Goal: Task Accomplishment & Management: Manage account settings

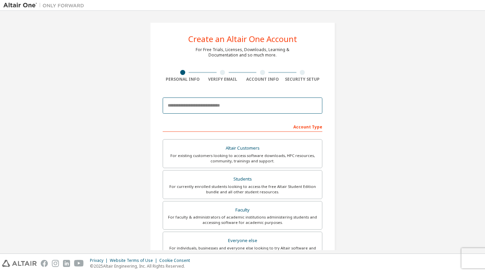
click at [232, 112] on input "email" at bounding box center [242, 106] width 159 height 16
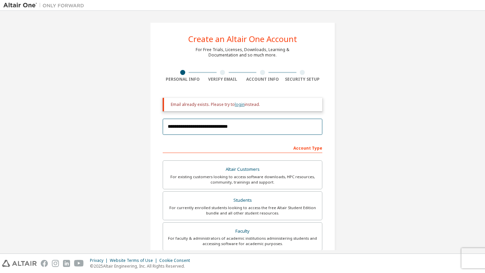
type input "**********"
click at [236, 105] on link "login" at bounding box center [240, 105] width 10 height 6
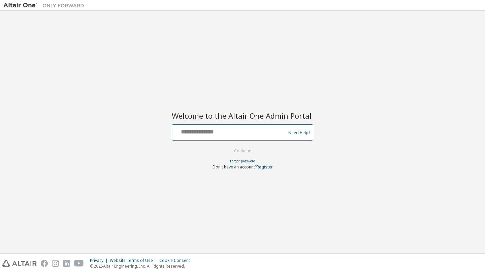
click at [206, 133] on input "text" at bounding box center [230, 131] width 110 height 10
type input "**********"
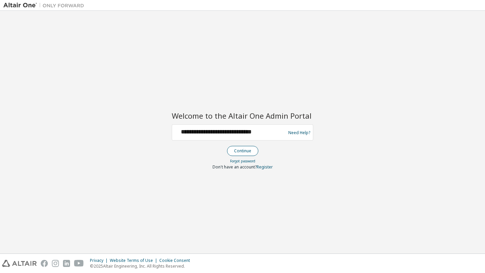
click at [246, 147] on button "Continue" at bounding box center [242, 151] width 31 height 10
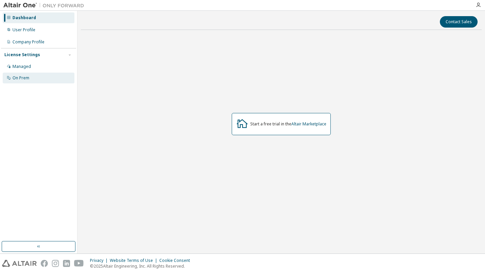
click at [27, 77] on div "On Prem" at bounding box center [20, 77] width 17 height 5
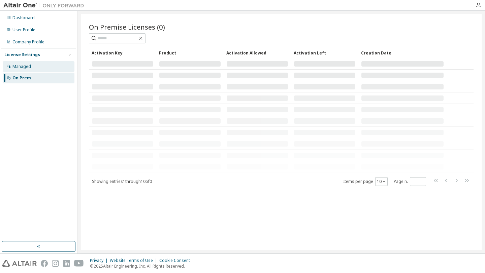
click at [46, 63] on div "Managed" at bounding box center [39, 66] width 72 height 11
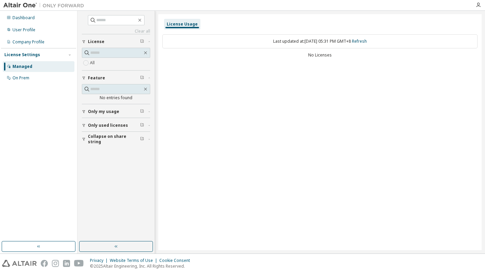
click at [116, 112] on span "Only my usage" at bounding box center [103, 111] width 31 height 5
click at [105, 144] on span "Only used licenses" at bounding box center [108, 144] width 40 height 5
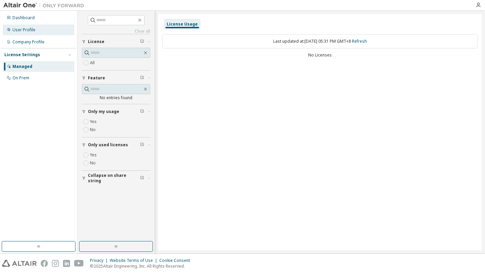
click at [26, 33] on div "User Profile" at bounding box center [39, 30] width 72 height 11
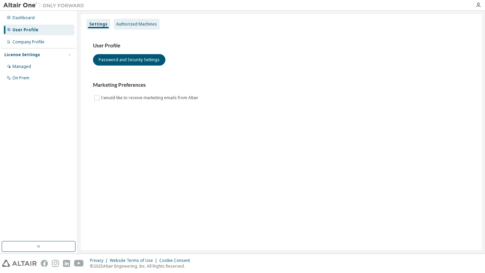
click at [130, 28] on div "Authorized Machines" at bounding box center [136, 24] width 46 height 11
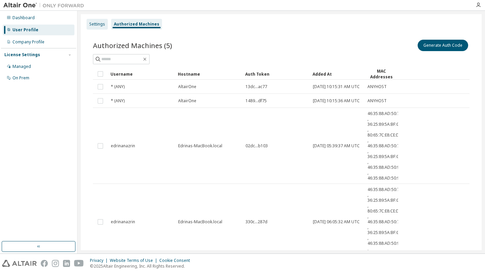
click at [102, 22] on div "Settings" at bounding box center [97, 24] width 16 height 5
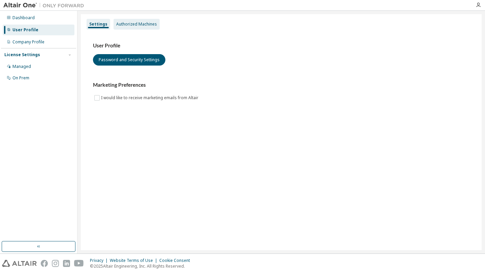
click at [134, 23] on div "Authorized Machines" at bounding box center [136, 24] width 41 height 5
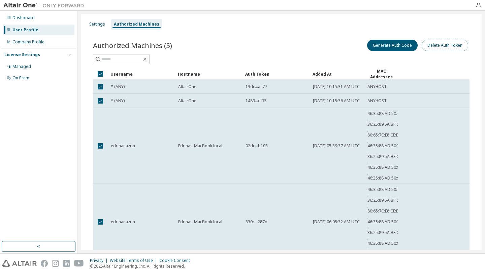
click at [442, 46] on button "Delete Auth Token" at bounding box center [444, 45] width 46 height 11
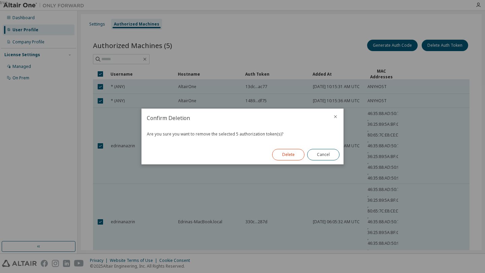
click at [287, 154] on button "Delete" at bounding box center [288, 154] width 32 height 11
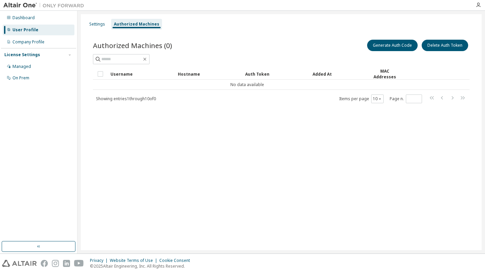
click at [385, 138] on div "Settings Authorized Machines Authorized Machines (0) Generate Auth Code Delete …" at bounding box center [281, 132] width 400 height 236
click at [99, 23] on div "Settings" at bounding box center [97, 24] width 16 height 5
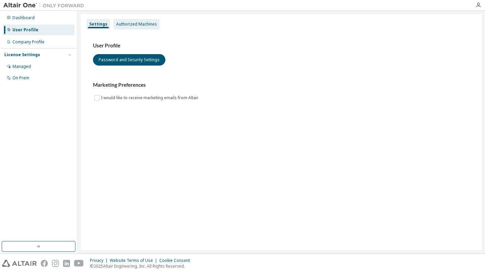
click at [136, 27] on div "Authorized Machines" at bounding box center [136, 24] width 46 height 11
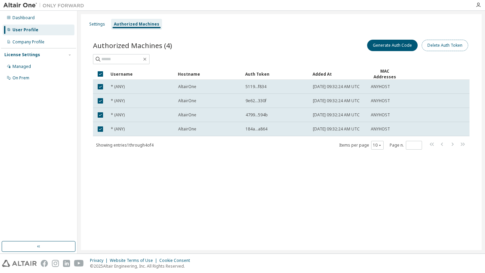
click at [435, 45] on button "Delete Auth Token" at bounding box center [444, 45] width 46 height 11
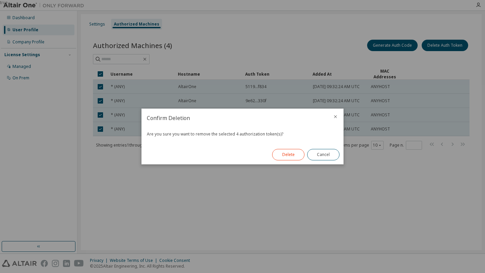
click at [287, 154] on button "Delete" at bounding box center [288, 154] width 32 height 11
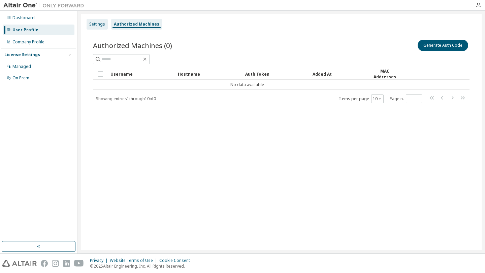
click at [104, 26] on div "Settings" at bounding box center [96, 24] width 21 height 11
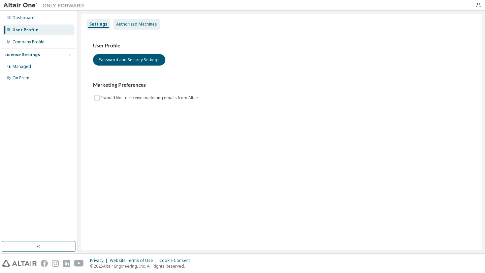
click at [127, 23] on div "Authorized Machines" at bounding box center [136, 24] width 41 height 5
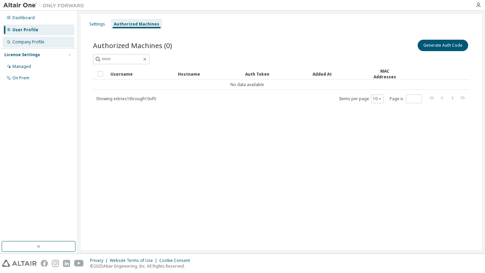
click at [38, 44] on div "Company Profile" at bounding box center [28, 41] width 32 height 5
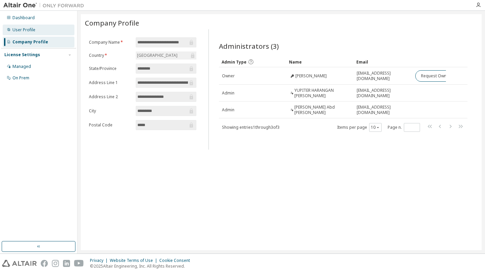
click at [32, 31] on div "User Profile" at bounding box center [23, 29] width 23 height 5
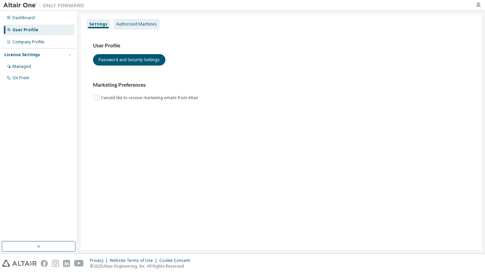
click at [119, 27] on div "Authorized Machines" at bounding box center [136, 24] width 46 height 11
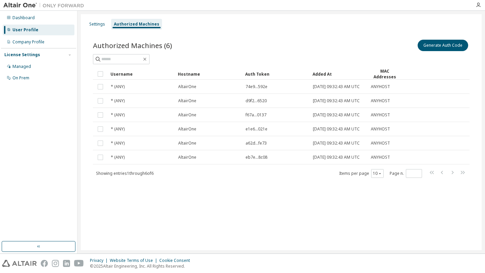
click at [108, 72] on th "Username" at bounding box center [141, 73] width 67 height 11
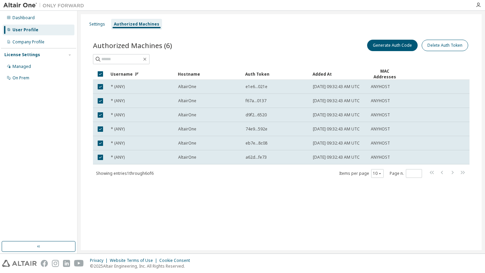
click at [438, 47] on button "Delete Auth Token" at bounding box center [444, 45] width 46 height 11
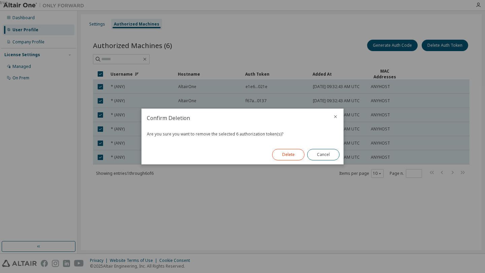
click at [292, 154] on button "Delete" at bounding box center [288, 154] width 32 height 11
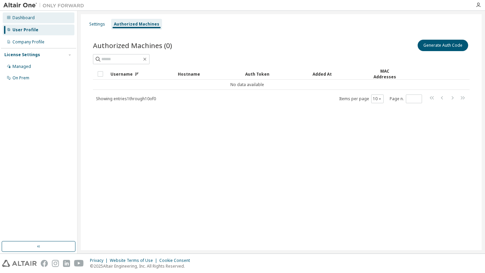
click at [33, 21] on div "Dashboard" at bounding box center [39, 17] width 72 height 11
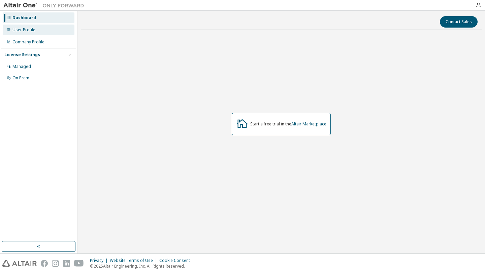
click at [37, 34] on div "User Profile" at bounding box center [39, 30] width 72 height 11
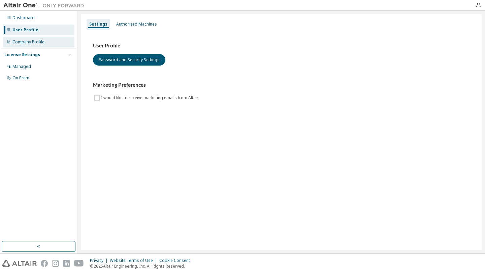
click at [32, 46] on div "Company Profile" at bounding box center [39, 42] width 72 height 11
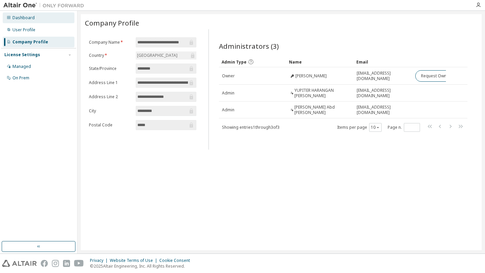
click at [29, 22] on div "Dashboard" at bounding box center [39, 17] width 72 height 11
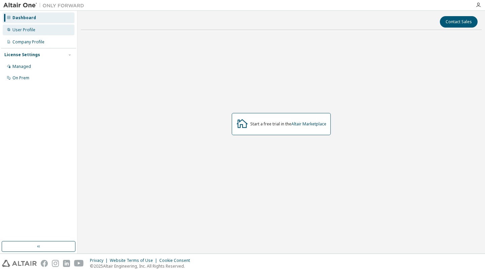
click at [30, 27] on div "User Profile" at bounding box center [23, 29] width 23 height 5
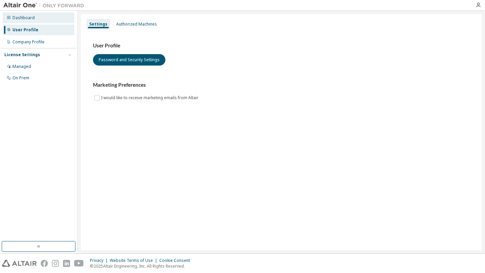
click at [30, 20] on div "Dashboard" at bounding box center [23, 17] width 22 height 5
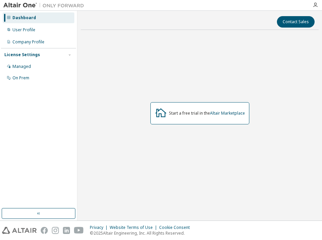
click at [256, 181] on div "Start a free trial in the Altair Marketplace" at bounding box center [200, 113] width 238 height 156
click at [231, 113] on link "Altair Marketplace" at bounding box center [227, 113] width 35 height 6
